Goal: Task Accomplishment & Management: Manage account settings

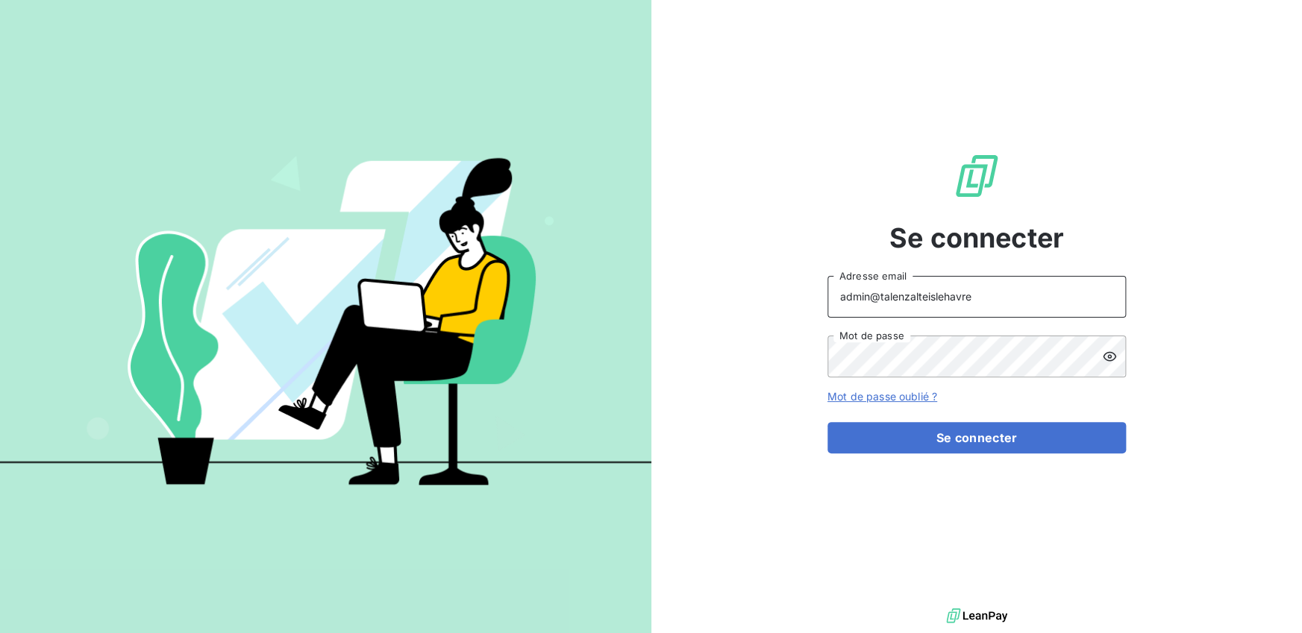
click at [969, 306] on input "admin@talenzalteislehavre" at bounding box center [976, 297] width 298 height 42
type input "admin@malandain"
click at [827, 422] on button "Se connecter" at bounding box center [976, 437] width 298 height 31
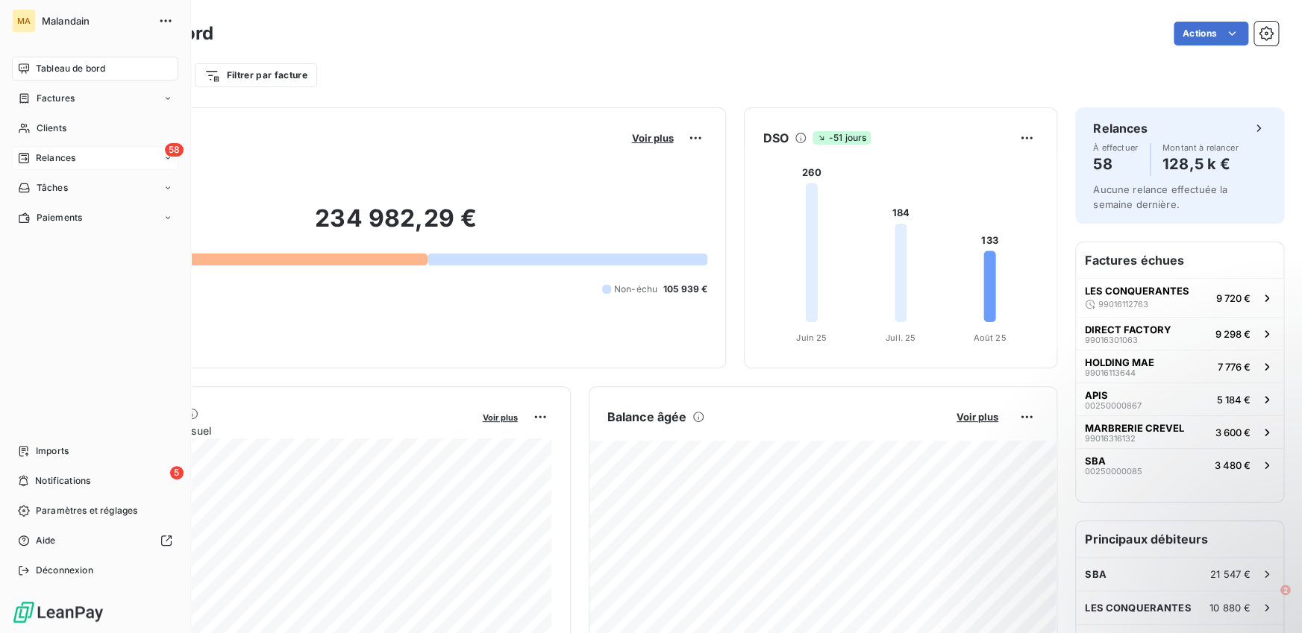
click at [47, 166] on div "58 Relances" at bounding box center [95, 158] width 166 height 24
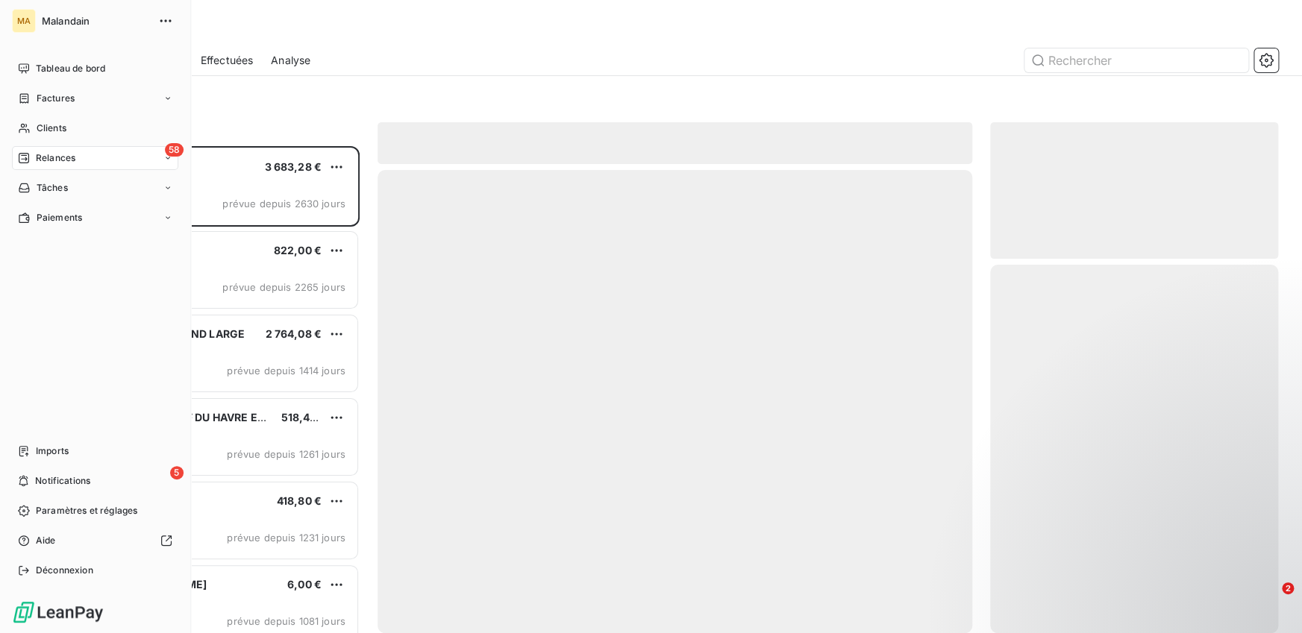
scroll to position [487, 288]
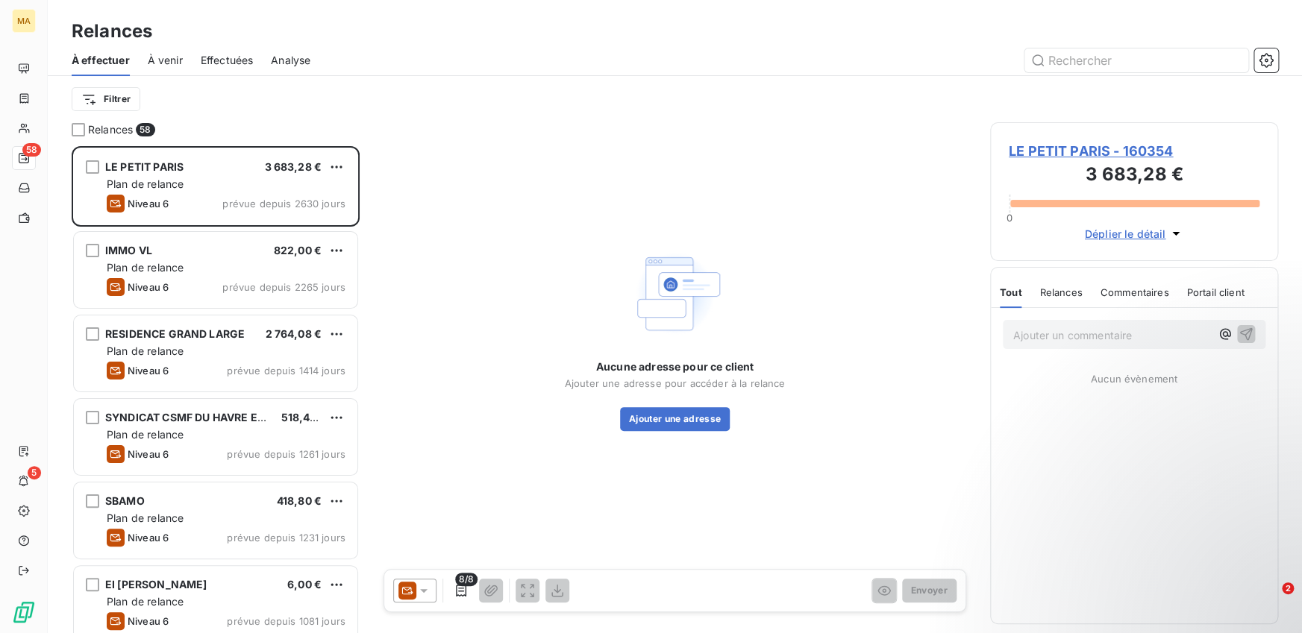
click at [225, 61] on span "Effectuées" at bounding box center [227, 60] width 53 height 15
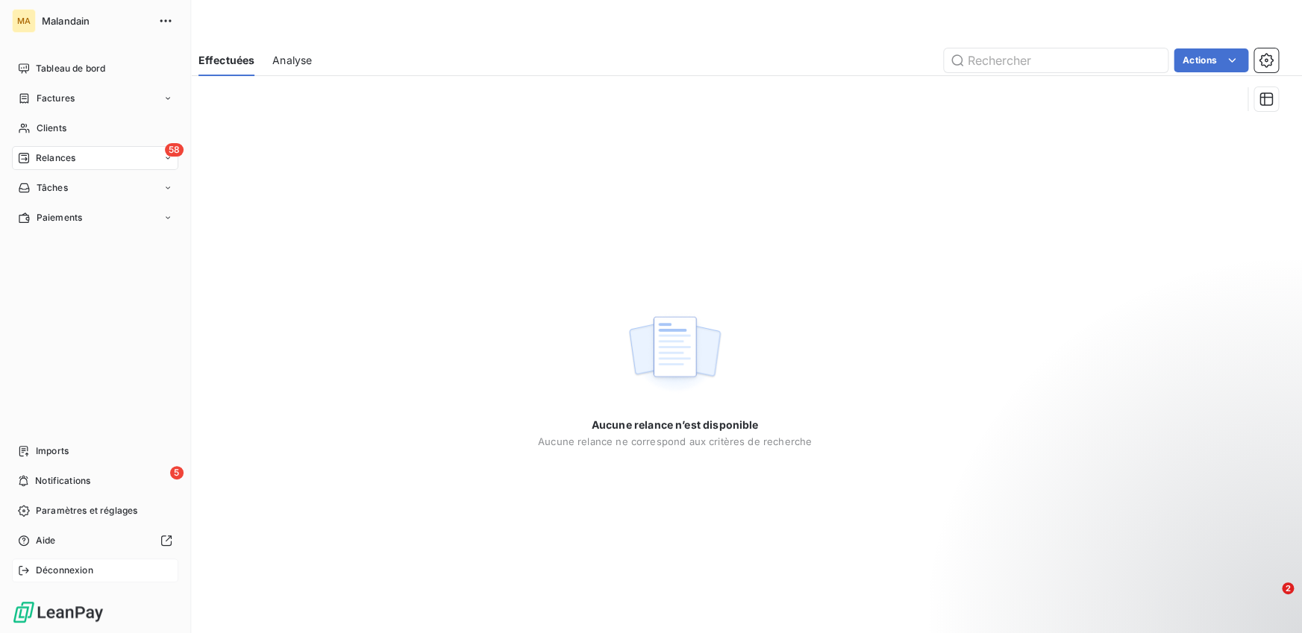
click at [33, 577] on div "Déconnexion" at bounding box center [95, 571] width 166 height 24
